Goal: Navigation & Orientation: Find specific page/section

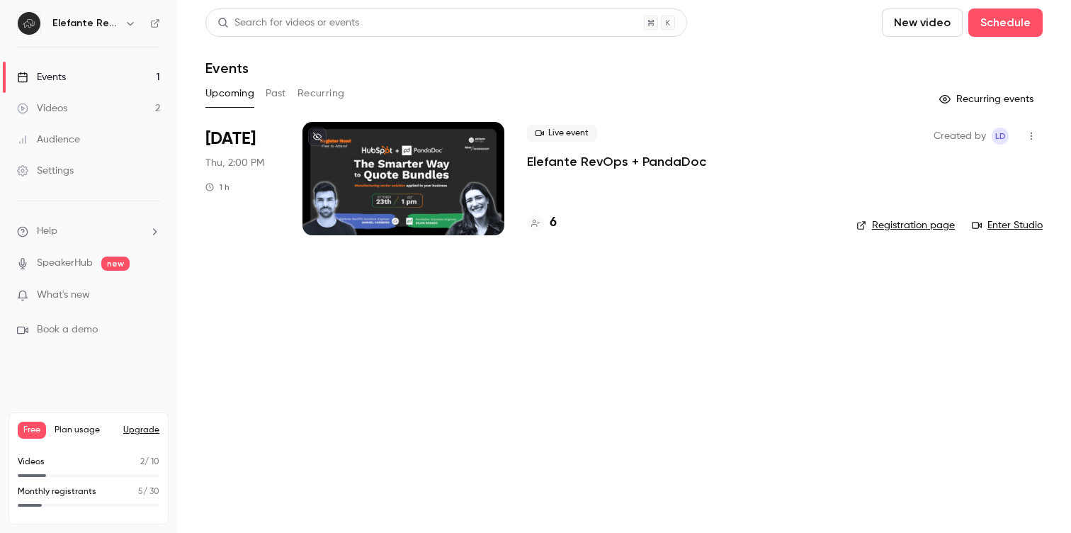
click at [437, 191] on div at bounding box center [403, 178] width 202 height 113
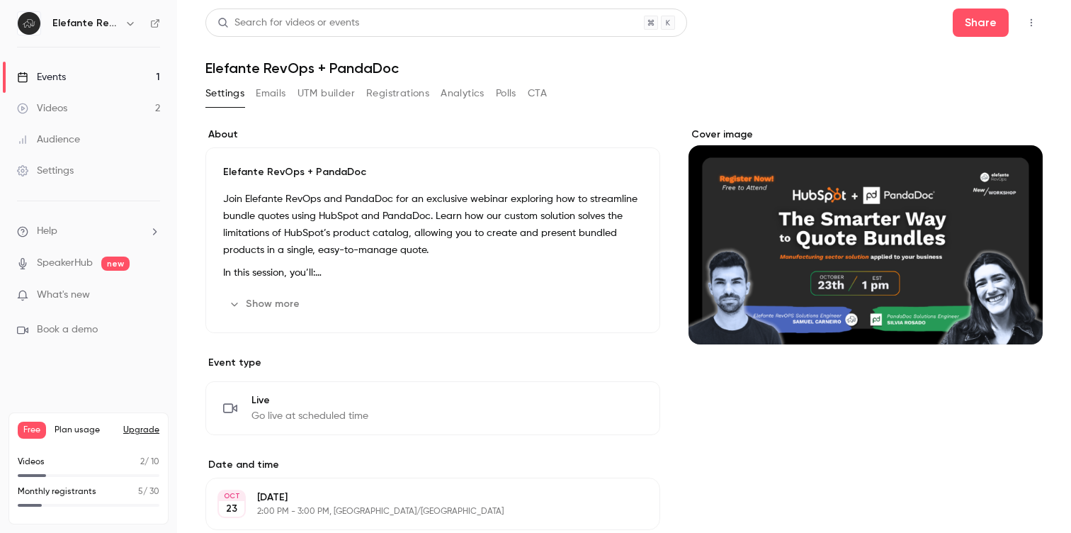
click at [375, 96] on button "Registrations" at bounding box center [397, 93] width 63 height 23
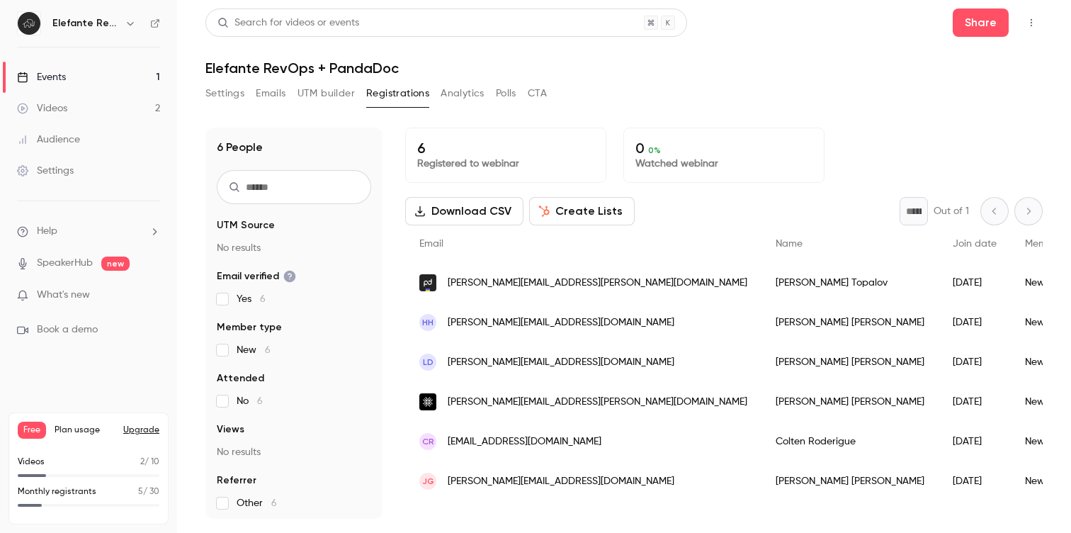
click at [56, 76] on div "Events" at bounding box center [41, 77] width 49 height 14
